Goal: Information Seeking & Learning: Learn about a topic

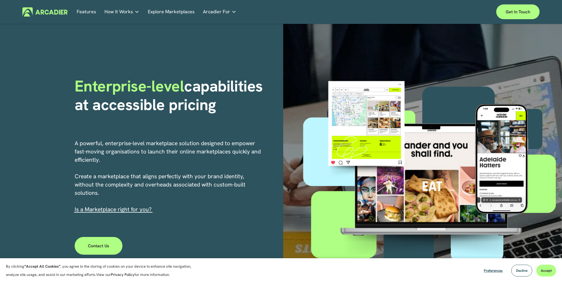
click at [156, 14] on link "Explore Marketplaces" at bounding box center [171, 11] width 47 height 9
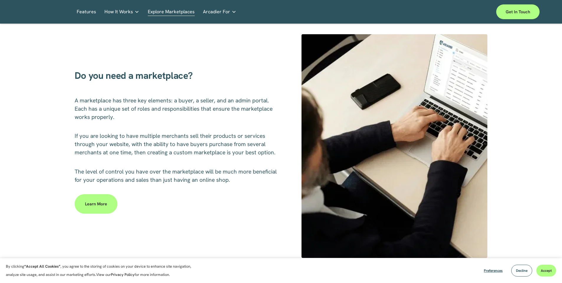
scroll to position [244, 0]
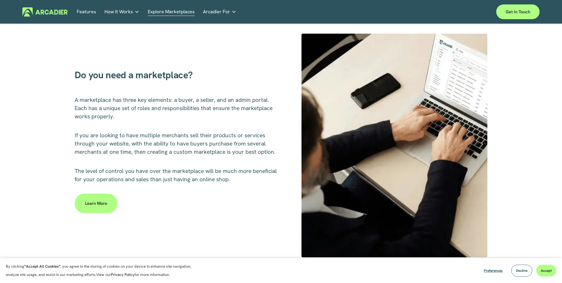
drag, startPoint x: 117, startPoint y: 102, endPoint x: 194, endPoint y: 105, distance: 76.7
click at [193, 106] on span "A marketplace has three key elements: a buyer, a seller, and an admin portal. E…" at bounding box center [174, 108] width 199 height 24
click at [195, 104] on p "A marketplace has three key elements: a buyer, a seller, and an admin portal. E…" at bounding box center [177, 108] width 204 height 25
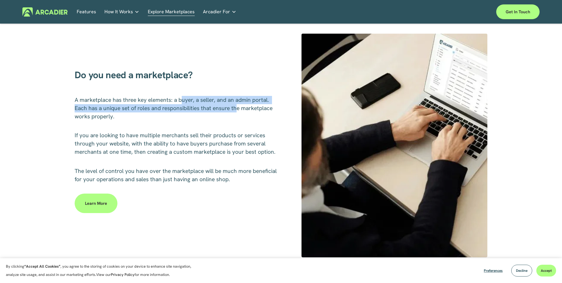
drag, startPoint x: 181, startPoint y: 99, endPoint x: 236, endPoint y: 109, distance: 56.6
click at [236, 109] on span "A marketplace has three key elements: a buyer, a seller, and an admin portal. E…" at bounding box center [174, 108] width 199 height 24
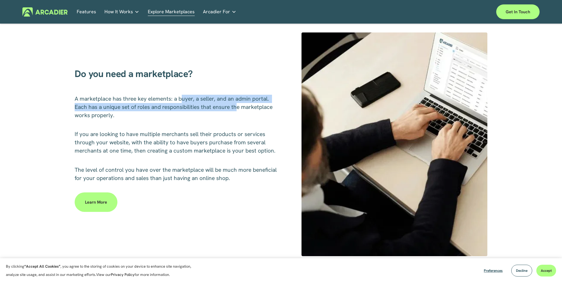
scroll to position [247, 0]
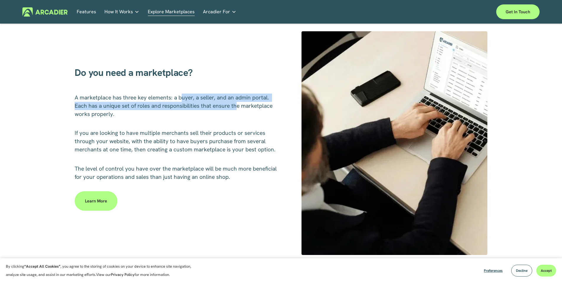
click at [92, 12] on link "Features" at bounding box center [86, 11] width 19 height 9
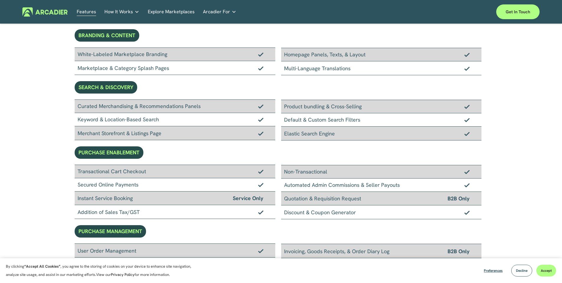
scroll to position [55, 0]
drag, startPoint x: 129, startPoint y: 104, endPoint x: 402, endPoint y: 105, distance: 272.2
click at [402, 105] on div "Curated Merchandising & Recommendations Panels Keyword & Location-Based Search …" at bounding box center [281, 119] width 413 height 41
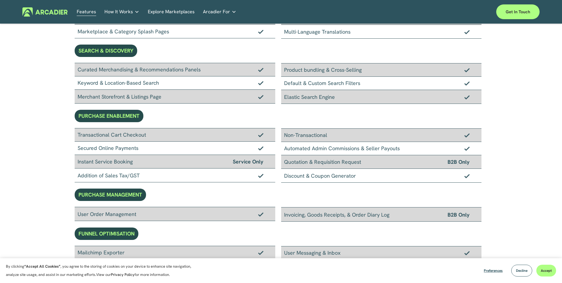
scroll to position [93, 0]
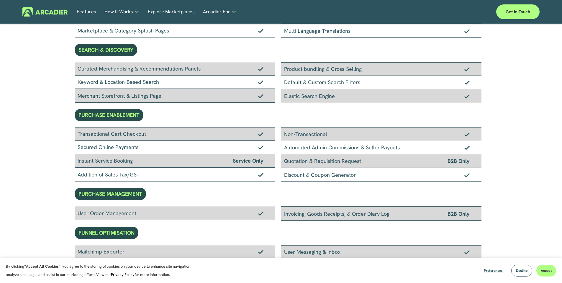
click at [127, 109] on div "PURCHASE ENABLEMENT" at bounding box center [109, 115] width 69 height 12
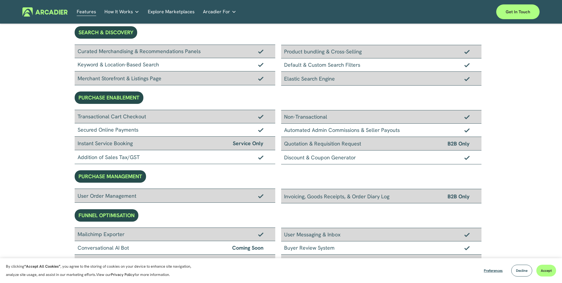
scroll to position [160, 0]
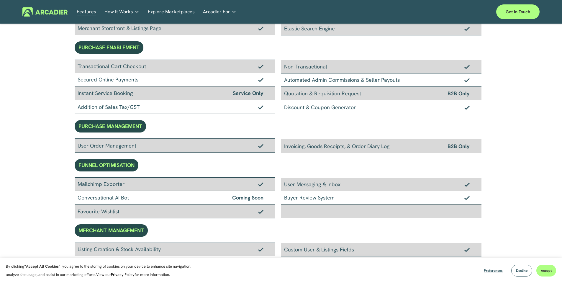
click at [113, 128] on div "PURCHASE MANAGEMENT" at bounding box center [110, 126] width 71 height 12
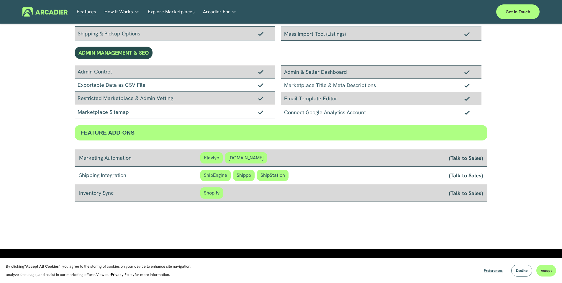
scroll to position [0, 0]
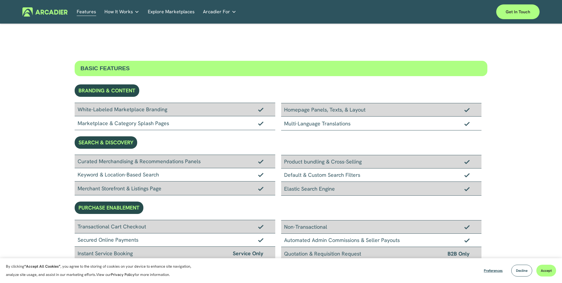
click at [89, 15] on link "Features" at bounding box center [86, 11] width 19 height 9
click at [58, 13] on img at bounding box center [44, 11] width 45 height 9
